Goal: Task Accomplishment & Management: Use online tool/utility

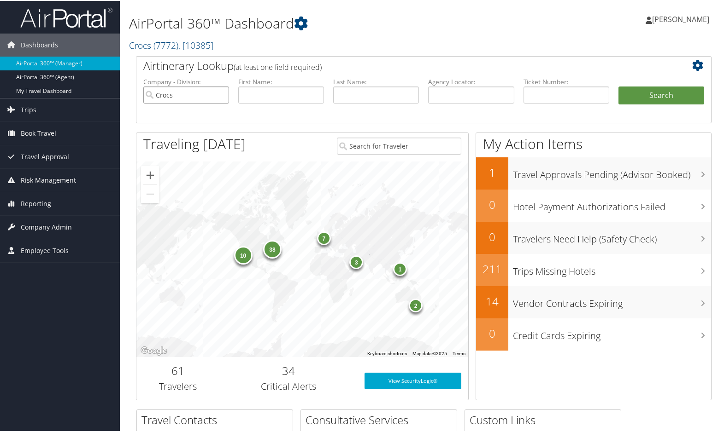
drag, startPoint x: 184, startPoint y: 96, endPoint x: 190, endPoint y: 97, distance: 6.5
click at [184, 96] on input "Crocs" at bounding box center [186, 94] width 86 height 17
click at [37, 226] on span "Company Admin" at bounding box center [46, 226] width 51 height 23
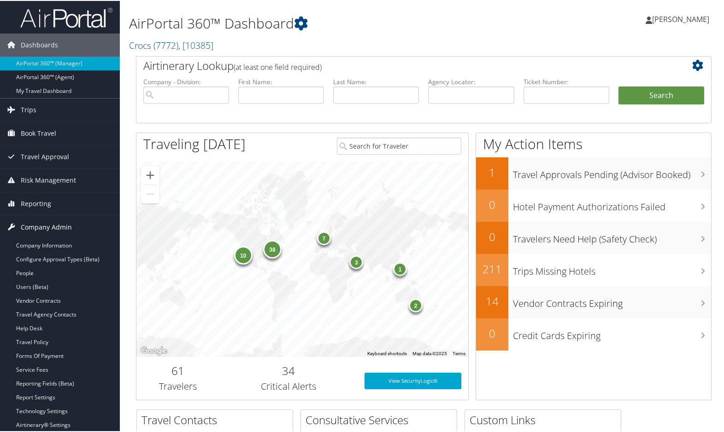
click at [38, 225] on span "Company Admin" at bounding box center [46, 226] width 51 height 23
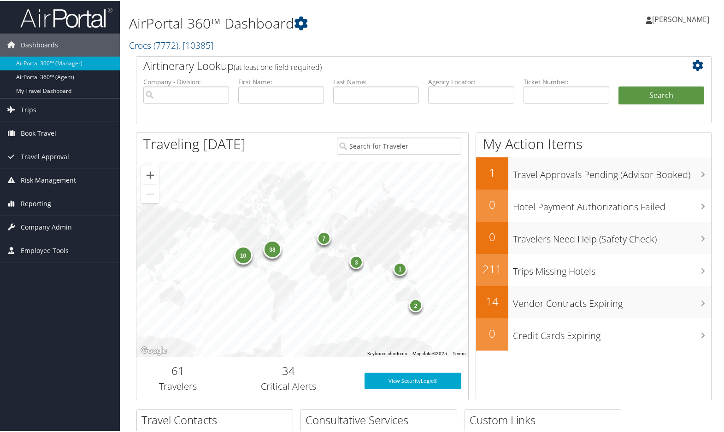
click at [28, 199] on span "Reporting" at bounding box center [36, 203] width 30 height 23
click at [32, 221] on link "Unused Tickets" at bounding box center [60, 222] width 120 height 14
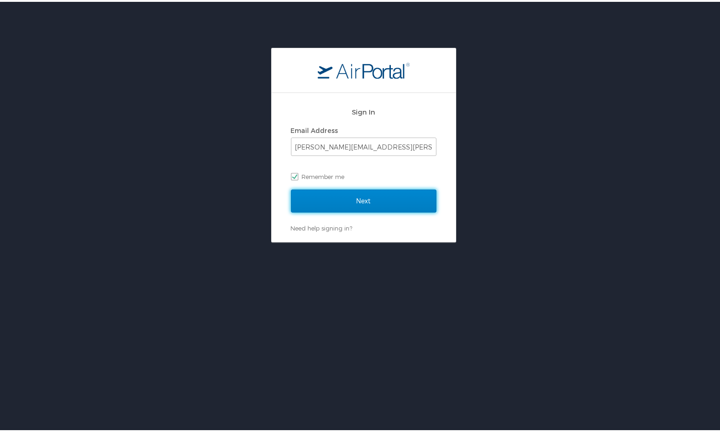
click at [371, 198] on input "Next" at bounding box center [364, 199] width 146 height 23
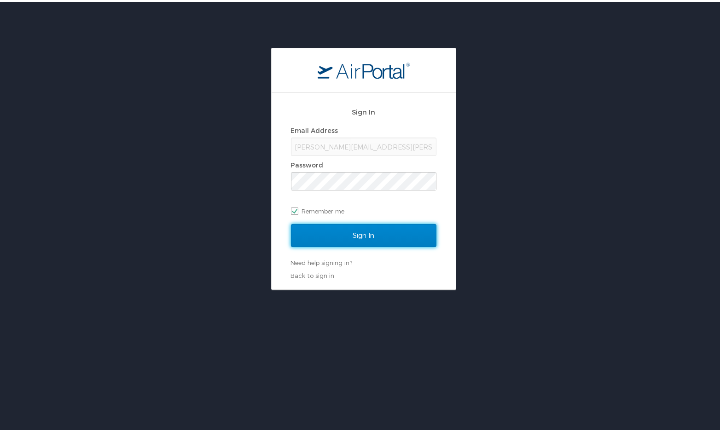
click at [382, 231] on input "Sign In" at bounding box center [364, 233] width 146 height 23
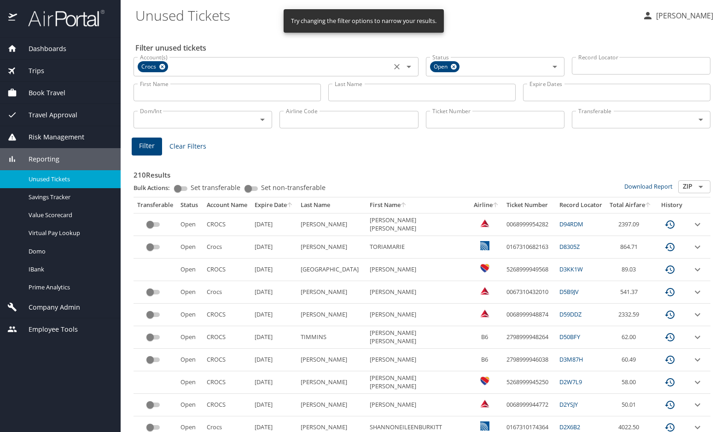
click at [160, 67] on icon at bounding box center [162, 67] width 6 height 6
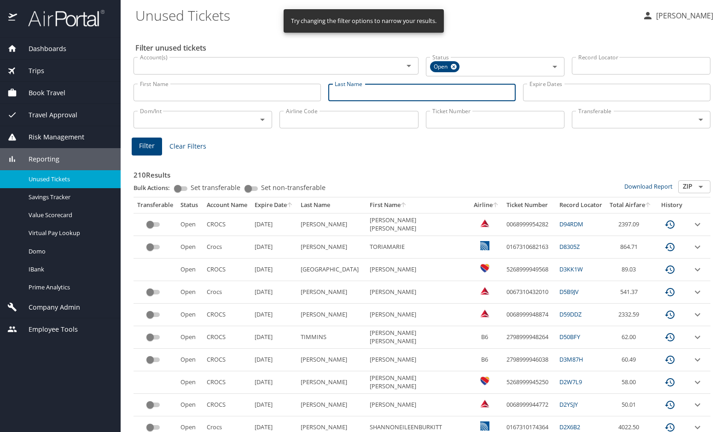
click at [355, 91] on input "Last Name" at bounding box center [421, 93] width 187 height 18
type input "schneider"
type input "aa"
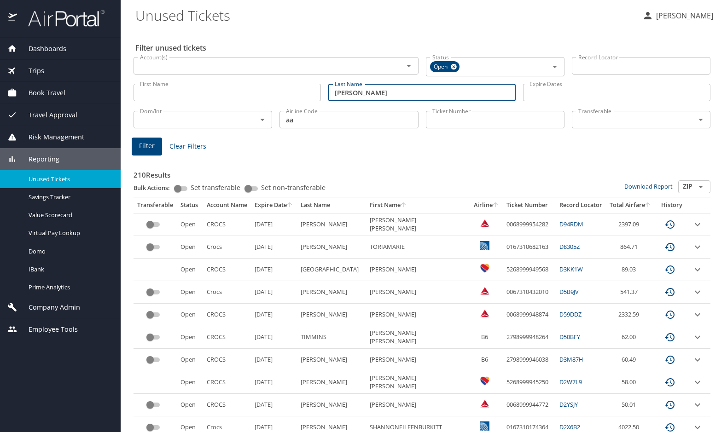
type input "schneider"
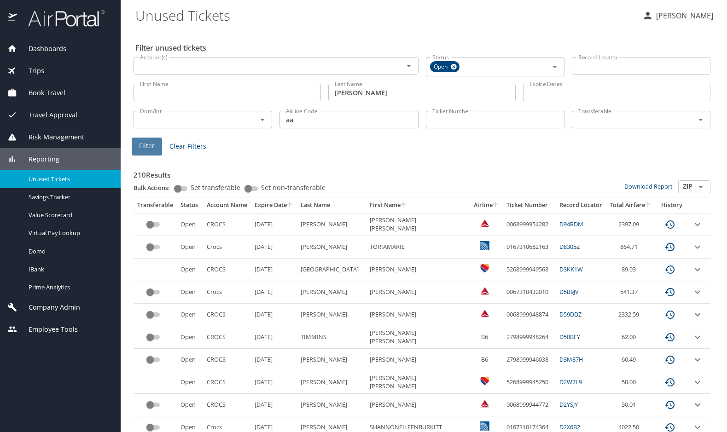
click at [152, 147] on span "Filter" at bounding box center [147, 146] width 16 height 12
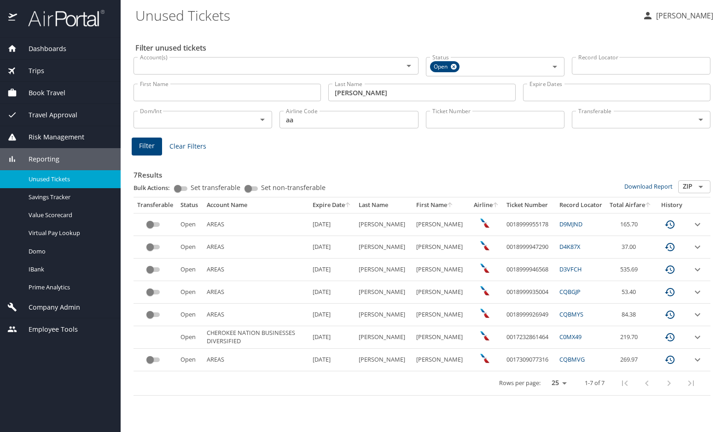
click at [35, 47] on span "Dashboards" at bounding box center [41, 49] width 49 height 10
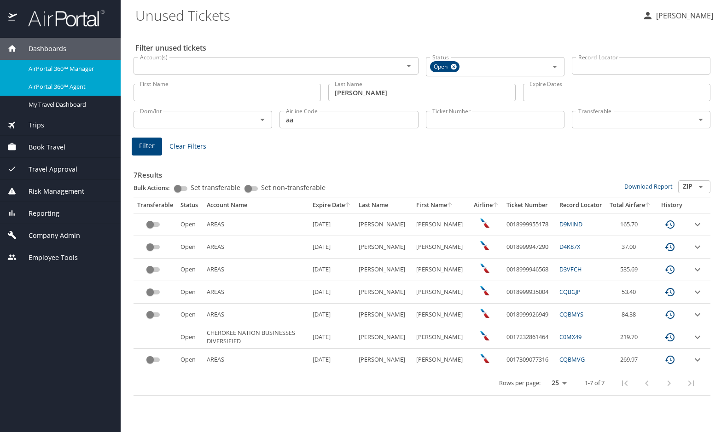
click at [57, 88] on span "AirPortal 360™ Agent" at bounding box center [69, 86] width 81 height 9
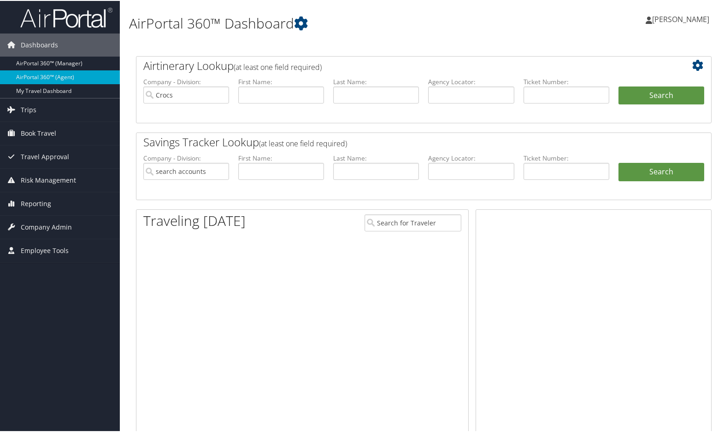
type input "Crocs"
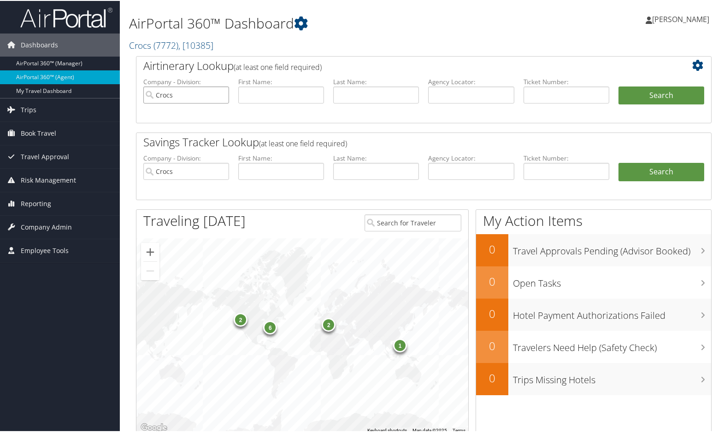
click at [219, 93] on input "Crocs" at bounding box center [186, 94] width 86 height 17
click at [307, 96] on input "text" at bounding box center [281, 94] width 86 height 17
type input "fred"
click at [372, 98] on input "text" at bounding box center [376, 94] width 86 height 17
type input "bellio"
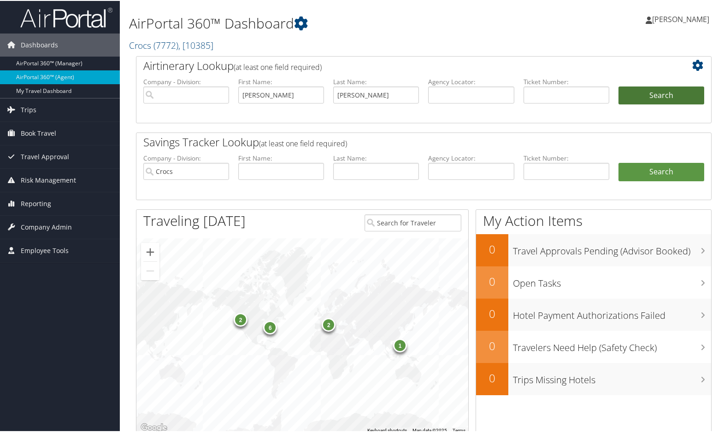
click at [655, 93] on button "Search" at bounding box center [661, 95] width 86 height 18
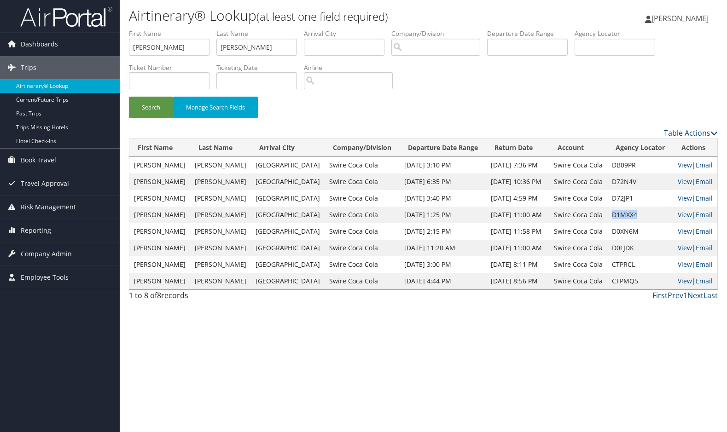
drag, startPoint x: 635, startPoint y: 215, endPoint x: 605, endPoint y: 215, distance: 29.9
click at [607, 215] on td "D1MXX4" at bounding box center [640, 215] width 66 height 17
copy td "D1MXX4"
click at [432, 98] on div "Search Manage Search Fields" at bounding box center [423, 112] width 603 height 31
drag, startPoint x: 252, startPoint y: 49, endPoint x: 194, endPoint y: 45, distance: 58.2
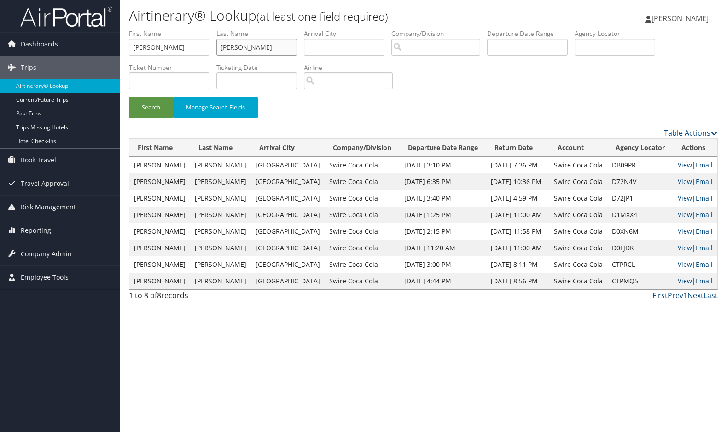
click at [194, 29] on ul "First Name fred Last Name bellio Departure City Arrival City Company/Division A…" at bounding box center [423, 29] width 589 height 0
drag, startPoint x: 159, startPoint y: 48, endPoint x: 119, endPoint y: 47, distance: 39.6
click at [129, 48] on form "First Name fred Last Name Departure City Arrival City Company/Division Airport/…" at bounding box center [423, 78] width 589 height 99
click at [392, 93] on li "Airline" at bounding box center [352, 80] width 96 height 34
click at [31, 229] on span "Reporting" at bounding box center [36, 230] width 30 height 23
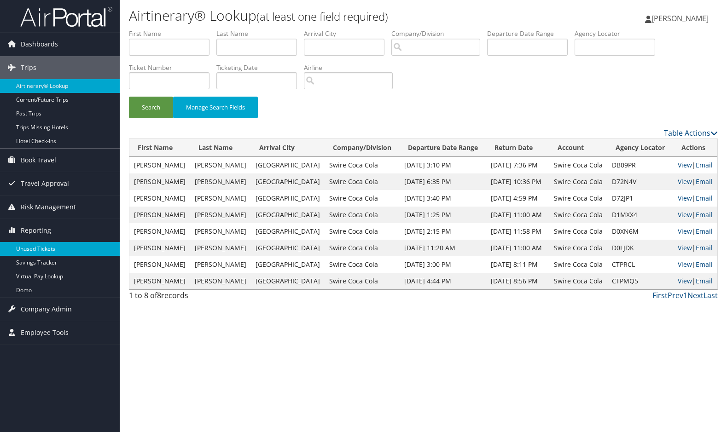
click at [34, 246] on link "Unused Tickets" at bounding box center [60, 249] width 120 height 14
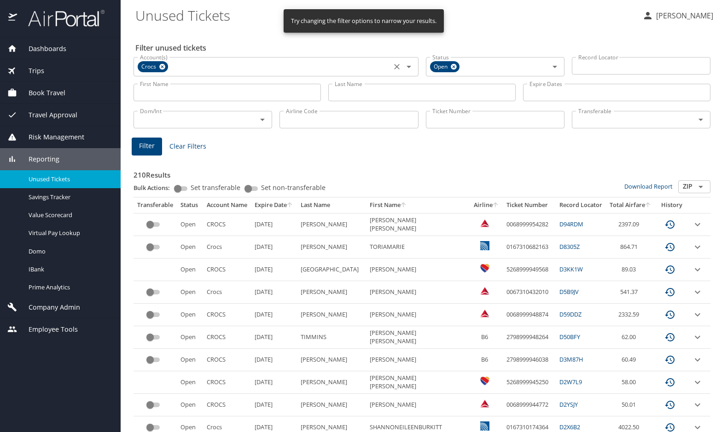
click at [161, 67] on icon at bounding box center [162, 67] width 6 height 6
click at [344, 95] on input "Last Name" at bounding box center [421, 93] width 187 height 18
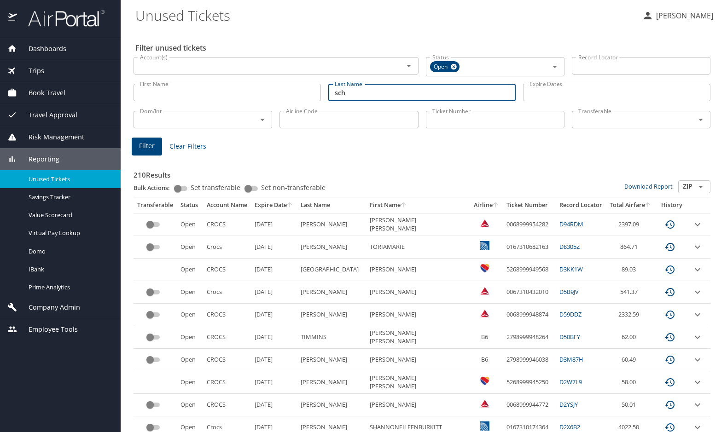
type input "schneider"
type input "aa"
click at [148, 148] on span "Filter" at bounding box center [147, 146] width 16 height 12
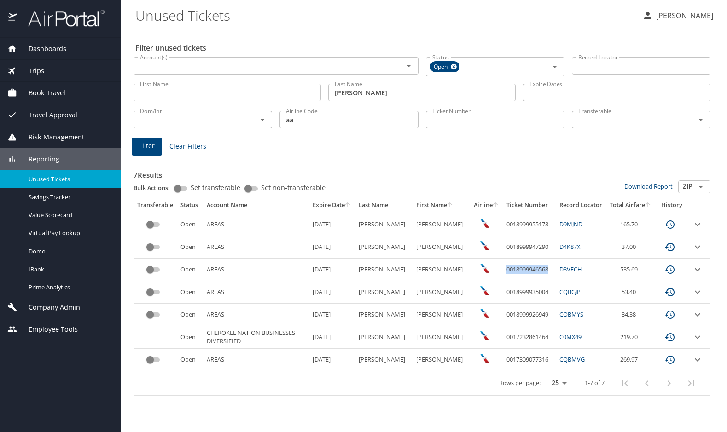
drag, startPoint x: 548, startPoint y: 268, endPoint x: 503, endPoint y: 267, distance: 45.1
click at [503, 267] on td "0018999946568" at bounding box center [529, 270] width 53 height 23
copy td "0018999946568"
click at [693, 270] on icon "expand row" at bounding box center [697, 269] width 11 height 11
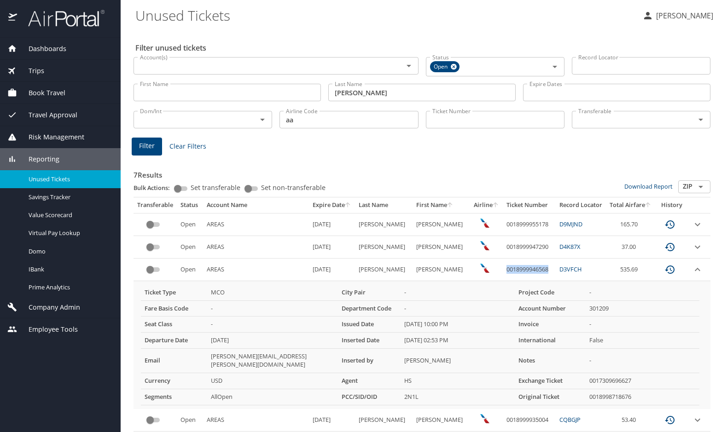
click at [540, 271] on td "0018999946568" at bounding box center [529, 270] width 53 height 23
copy td "0018999946568"
click at [499, 158] on div "7 Results Bulk Actions: Set transferable Set non-transferable Download Report Z…" at bounding box center [422, 341] width 577 height 367
click at [250, 19] on Tickets "Unused Tickets" at bounding box center [385, 15] width 500 height 29
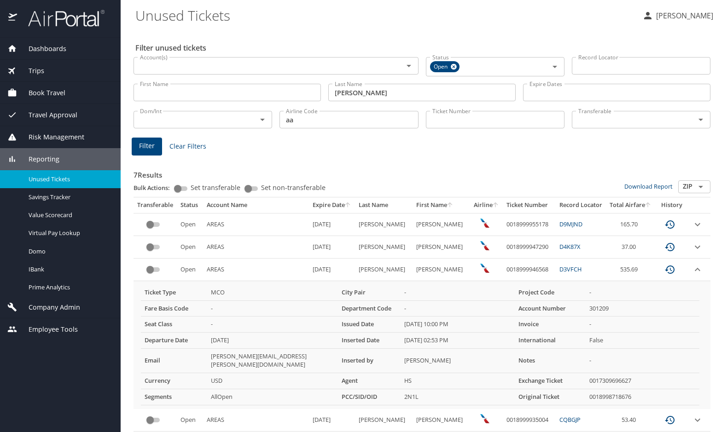
click at [491, 146] on div "Filter Clear Filters" at bounding box center [422, 147] width 581 height 18
click at [502, 30] on div "Filter unused tickets Account(s) Account(s) Status Open Status Record Locator R…" at bounding box center [423, 278] width 577 height 498
click at [54, 20] on img at bounding box center [61, 18] width 87 height 18
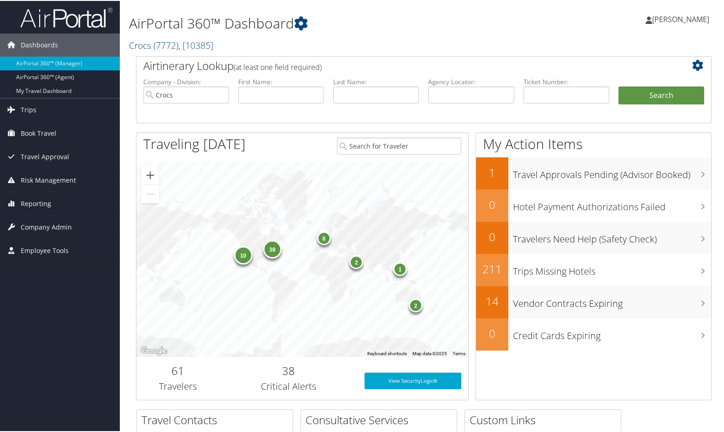
click at [500, 30] on div "[PERSON_NAME] [PERSON_NAME] My Settings Travel Agency Contacts Log Consulting T…" at bounding box center [606, 22] width 242 height 35
click at [497, 32] on div "[PERSON_NAME] [PERSON_NAME] My Settings Travel Agency Contacts Log Consulting T…" at bounding box center [606, 22] width 242 height 35
click at [386, 26] on h1 "AirPortal 360™ Dashboard" at bounding box center [325, 22] width 393 height 19
drag, startPoint x: 687, startPoint y: 432, endPoint x: 690, endPoint y: 437, distance: 5.8
click at [690, 432] on html "Menu Dashboards ► AirPortal 360™ (Manager) AirPortal 360™ (Agent) My Travel Das…" at bounding box center [363, 216] width 727 height 432
